Goal: Information Seeking & Learning: Learn about a topic

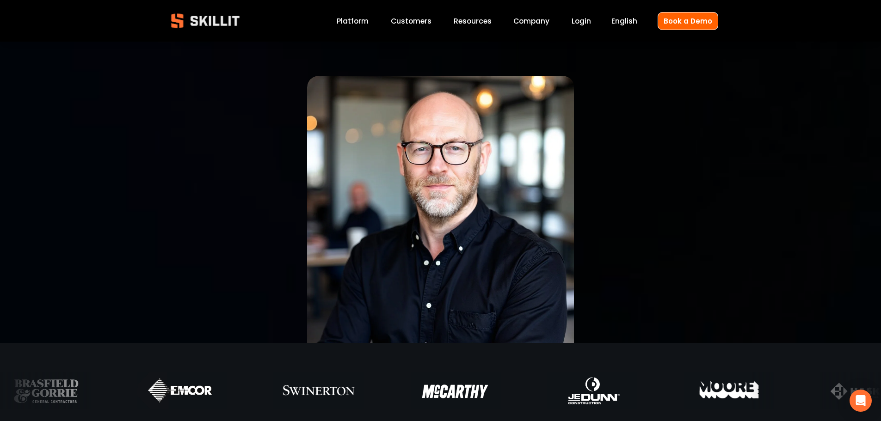
click at [0, 0] on span "Pricing" at bounding box center [0, 0] width 0 height 0
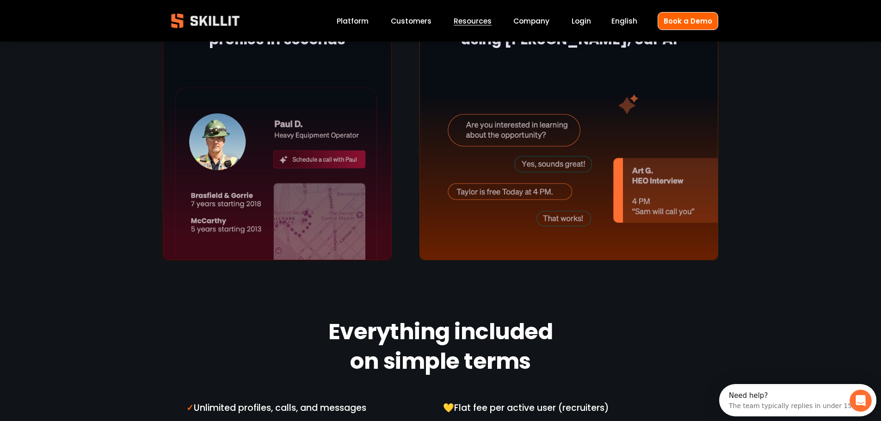
scroll to position [878, 0]
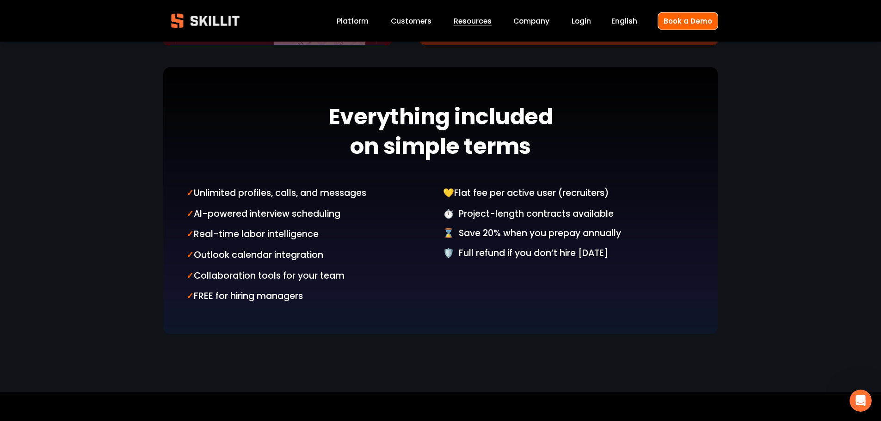
click at [537, 20] on link "Company" at bounding box center [531, 21] width 36 height 12
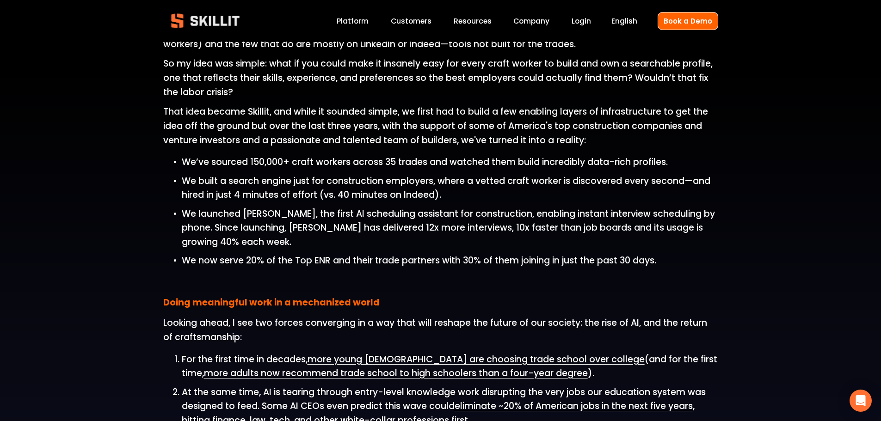
scroll to position [971, 0]
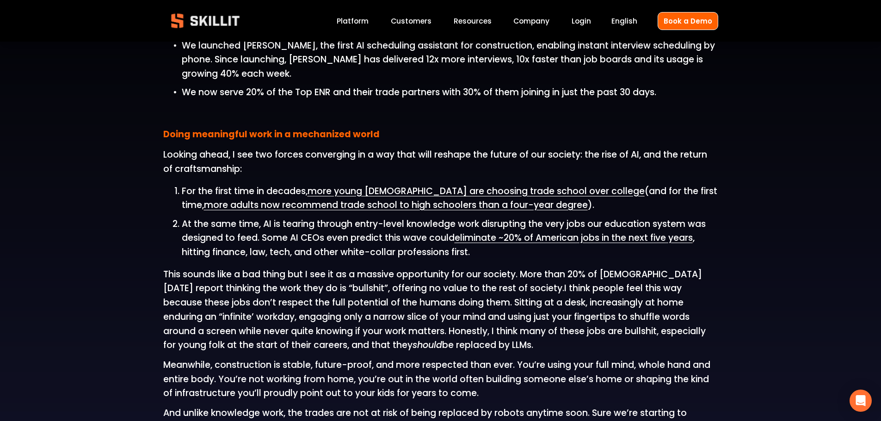
click at [360, 24] on link "Platform" at bounding box center [353, 21] width 32 height 12
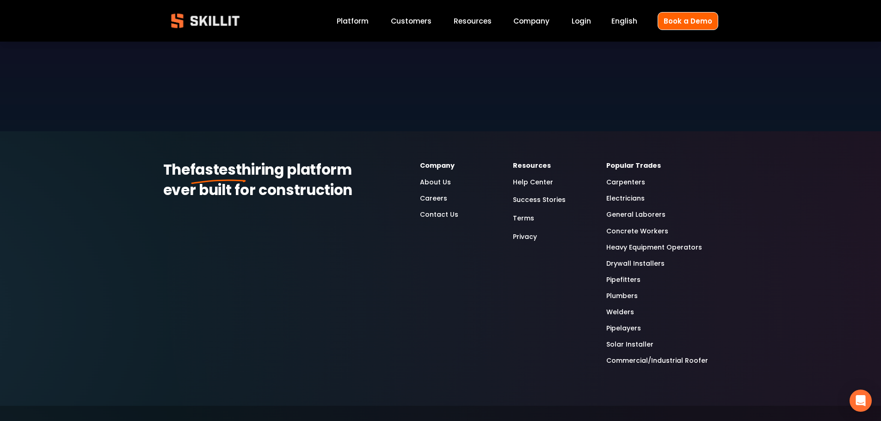
scroll to position [2755, 0]
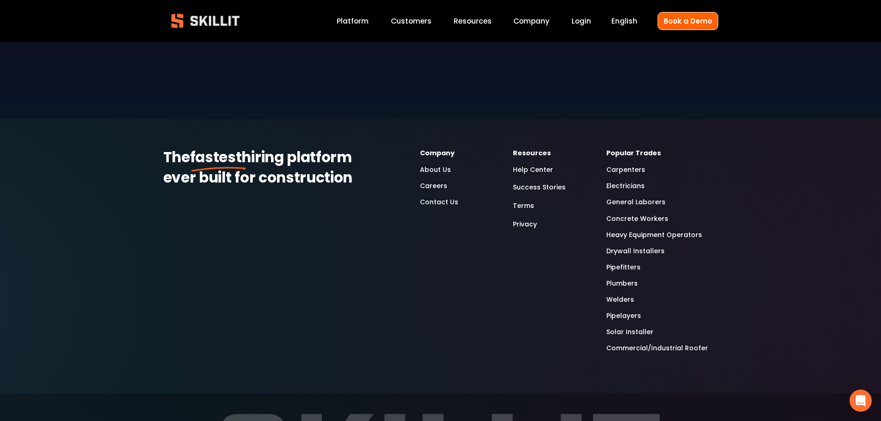
click at [655, 230] on link "Heavy Equipment Operators" at bounding box center [654, 235] width 96 height 11
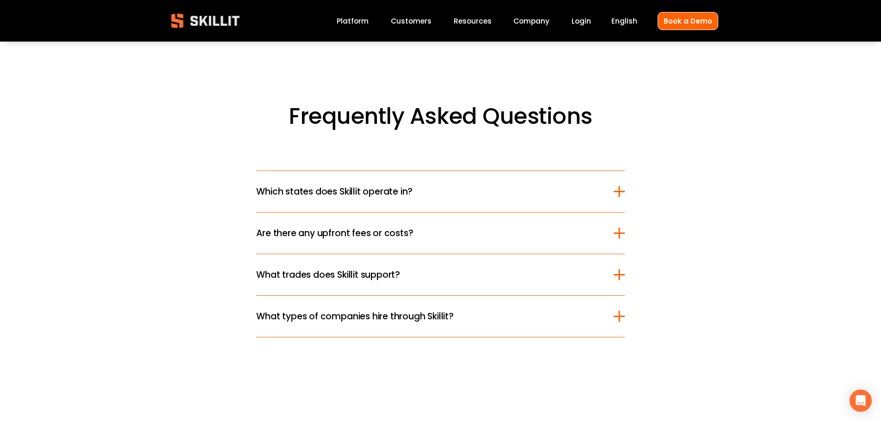
scroll to position [2219, 0]
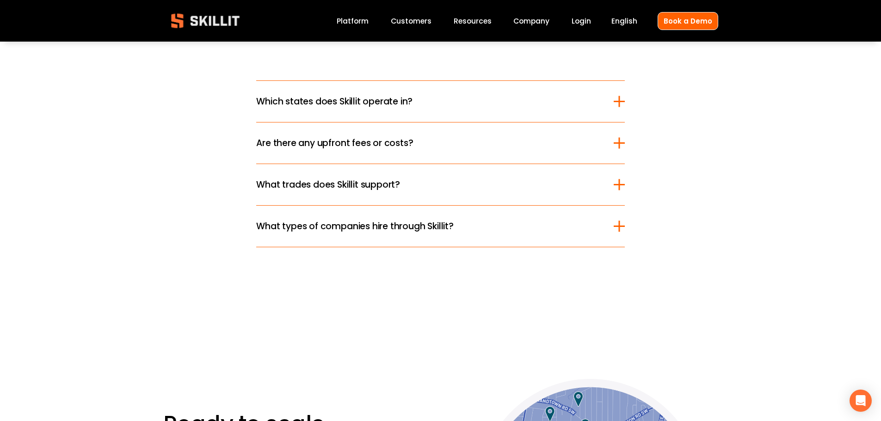
click at [617, 101] on div at bounding box center [618, 101] width 11 height 11
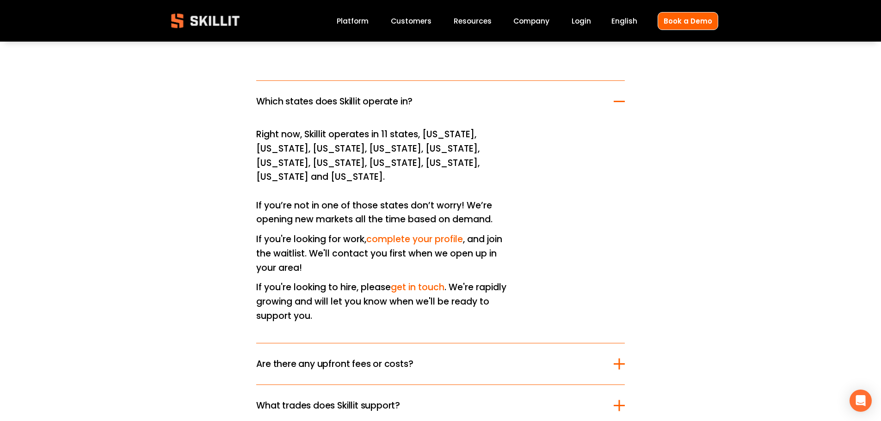
click at [618, 363] on div at bounding box center [618, 363] width 11 height 1
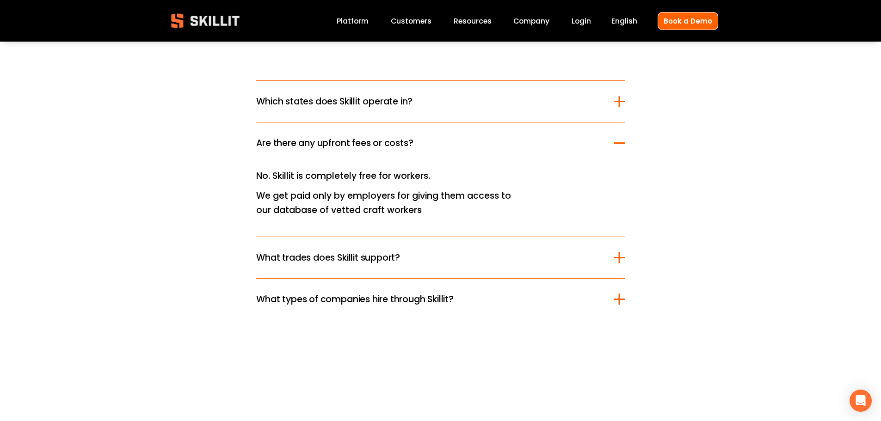
click at [616, 257] on div at bounding box center [618, 257] width 11 height 1
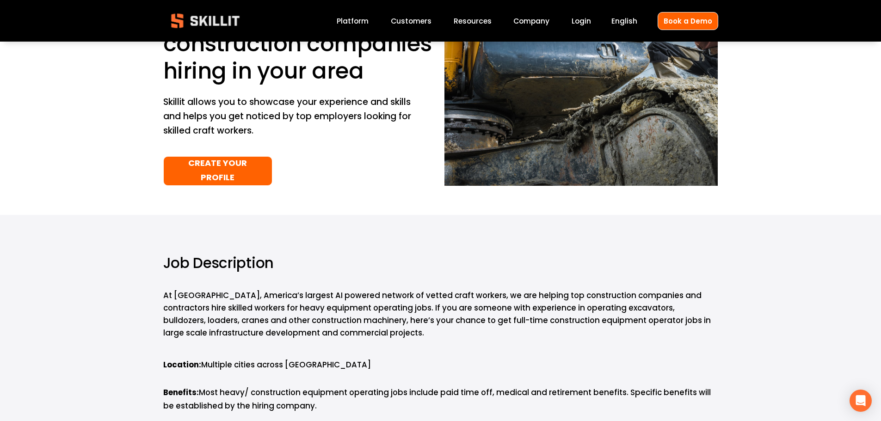
scroll to position [0, 0]
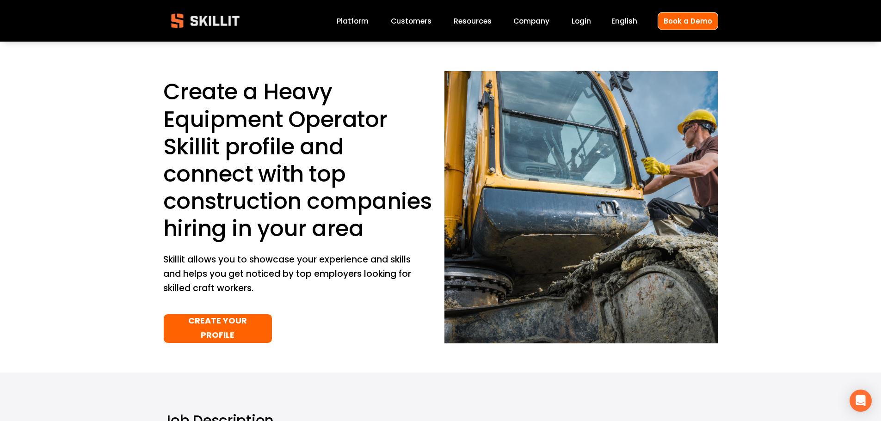
click at [423, 19] on link "Customers" at bounding box center [411, 21] width 41 height 12
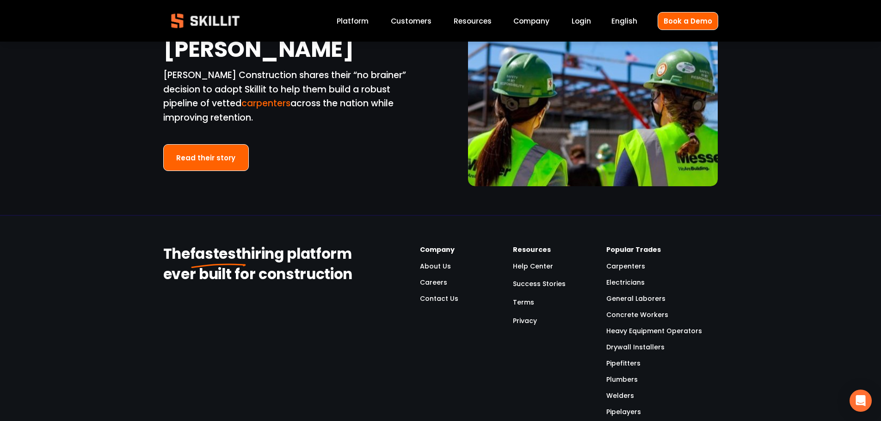
scroll to position [2126, 0]
